Goal: Task Accomplishment & Management: Use online tool/utility

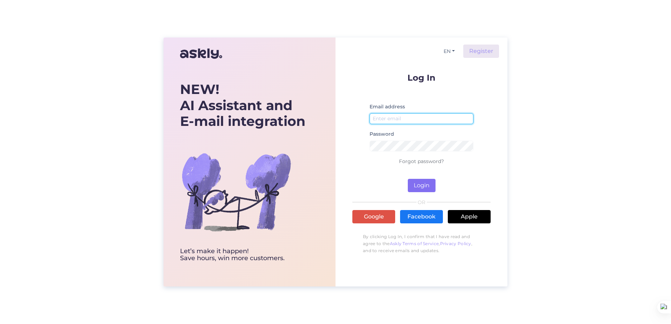
type input "[EMAIL_ADDRESS][DOMAIN_NAME]"
click at [429, 188] on button "Login" at bounding box center [422, 185] width 28 height 13
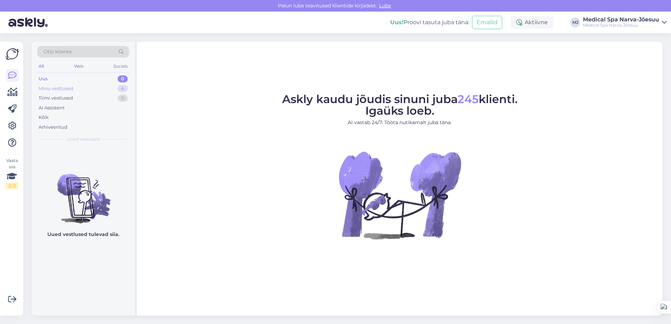
click at [62, 87] on div "Minu vestlused" at bounding box center [56, 88] width 35 height 7
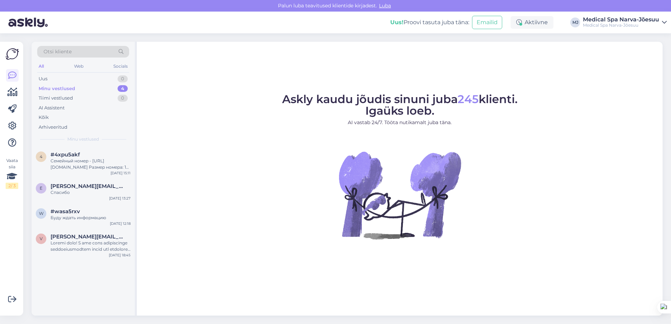
click at [43, 68] on div "All" at bounding box center [41, 66] width 8 height 9
click at [62, 97] on div "Tiimi vestlused" at bounding box center [56, 98] width 34 height 7
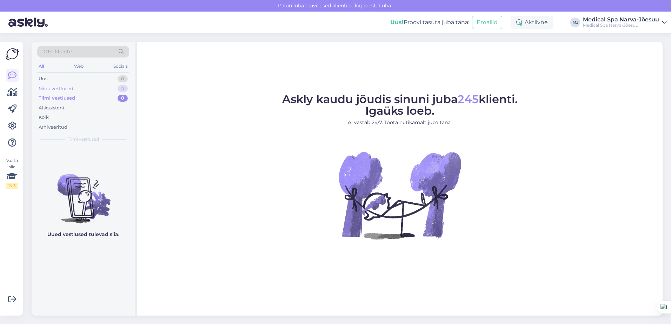
click at [62, 90] on div "Minu vestlused" at bounding box center [56, 88] width 35 height 7
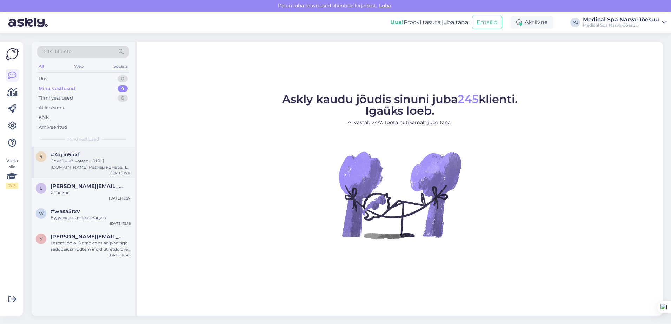
click at [80, 159] on div "Семейный номер - [URL][DOMAIN_NAME] Размер номера: 19 m² Включает: бесплатный W…" at bounding box center [91, 164] width 80 height 13
